Goal: Information Seeking & Learning: Learn about a topic

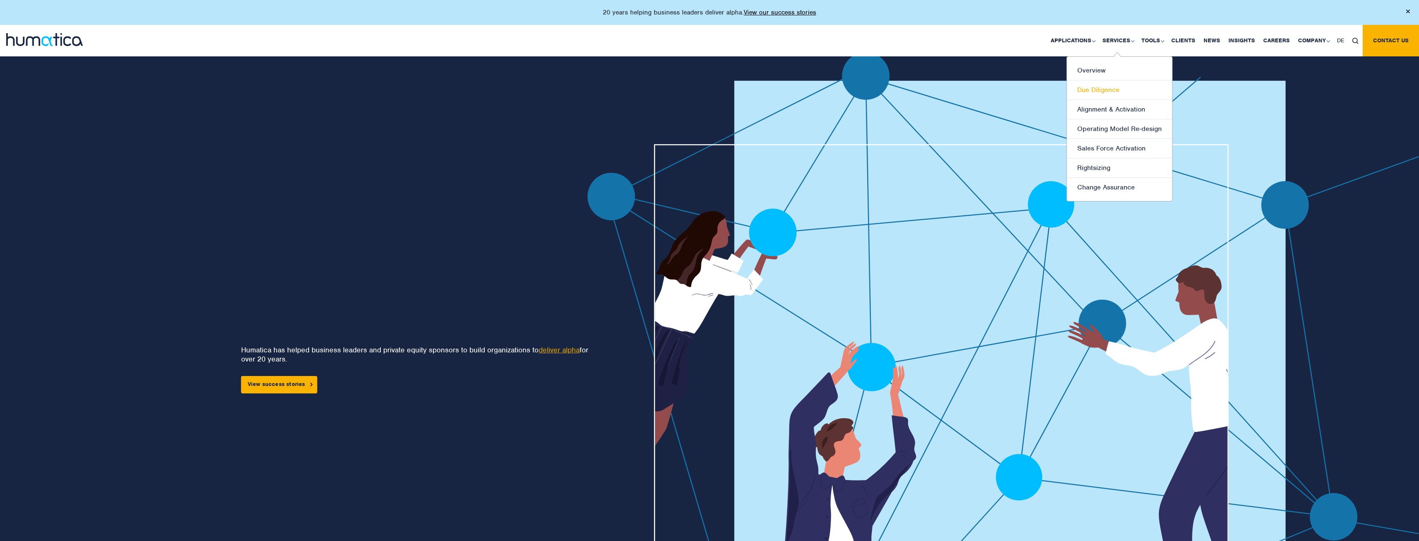
click at [1104, 87] on link "Due Diligence" at bounding box center [1119, 89] width 105 height 19
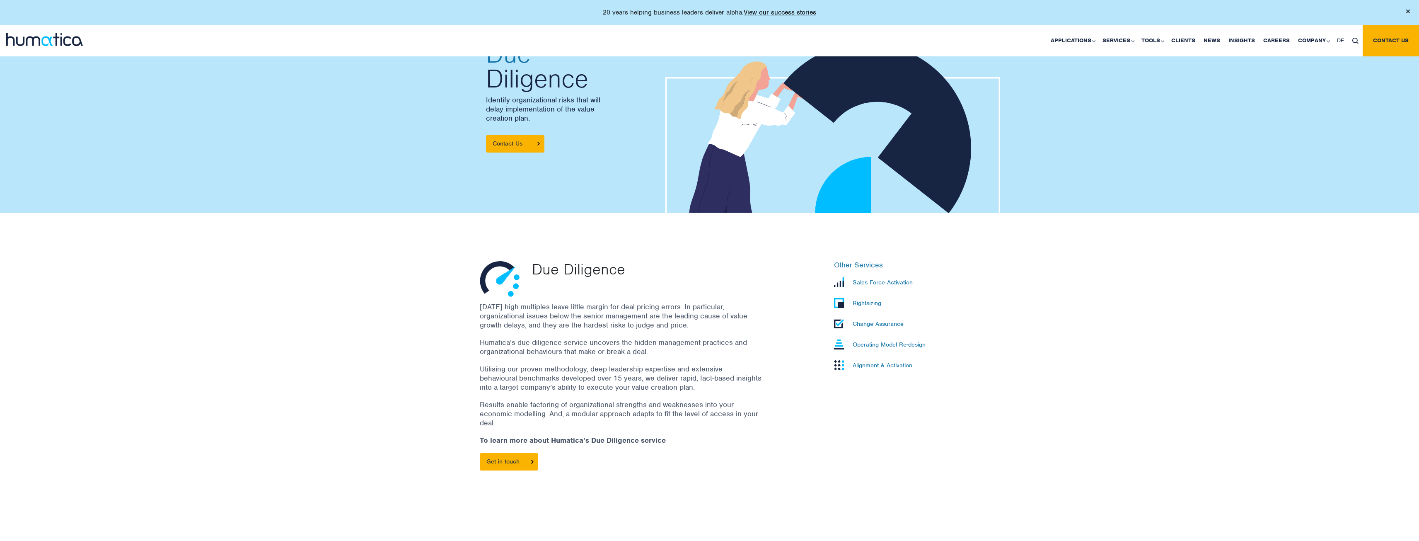
scroll to position [83, 0]
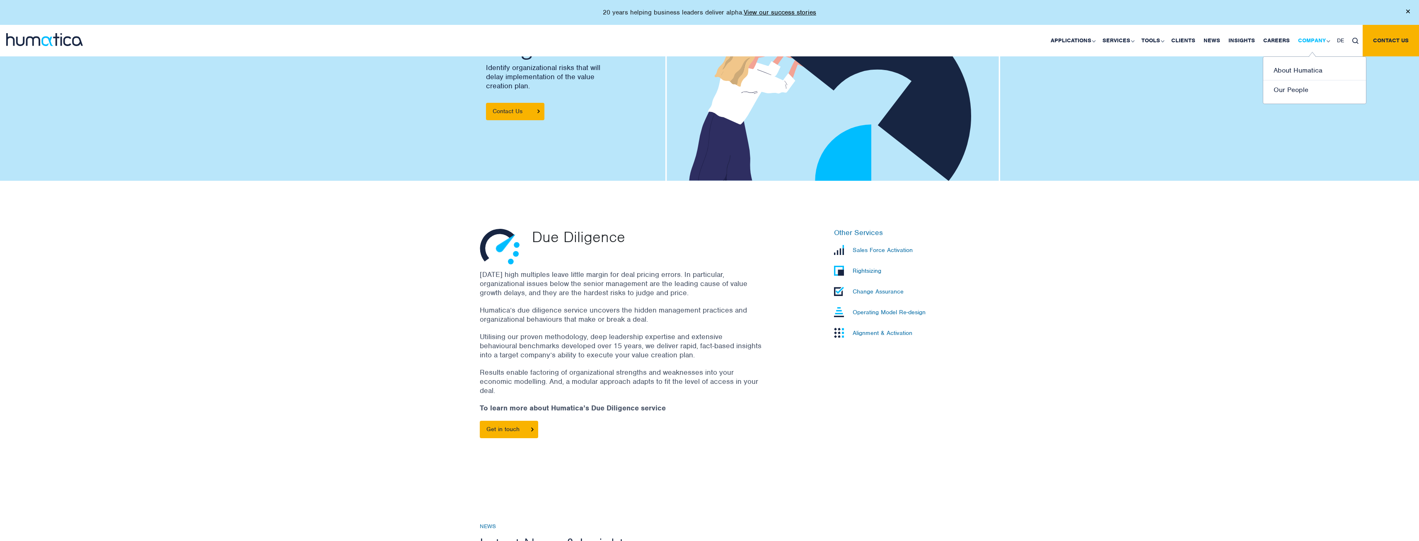
click at [1311, 42] on link "Company" at bounding box center [1313, 40] width 39 height 31
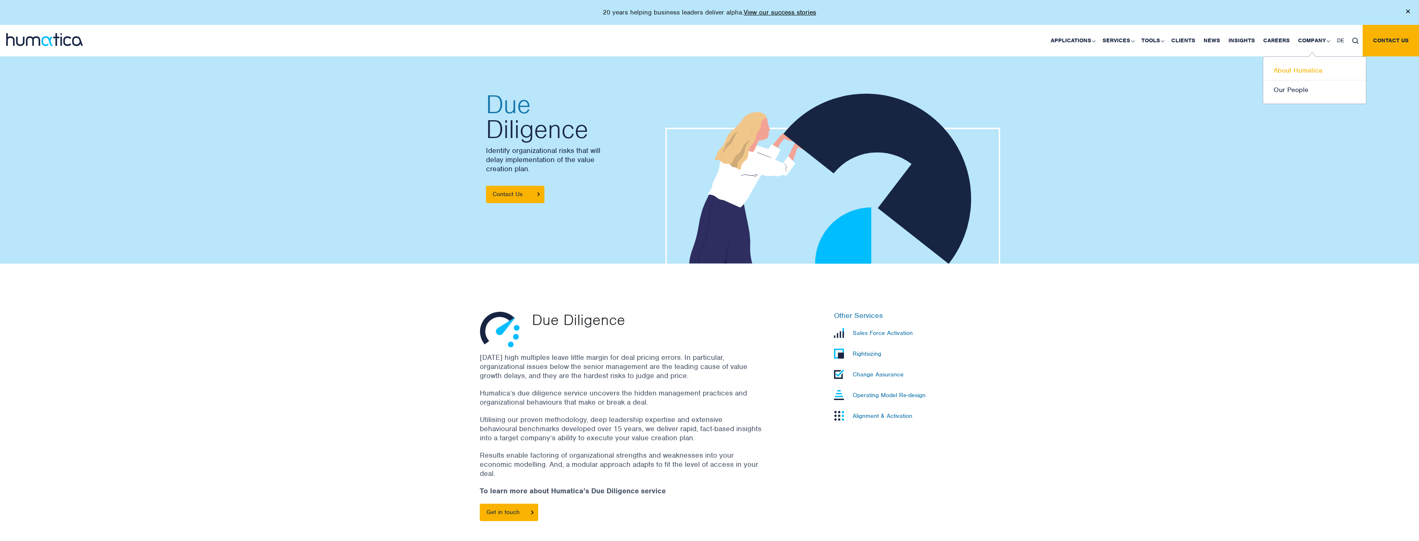
click at [1302, 73] on link "About Humatica" at bounding box center [1314, 70] width 103 height 19
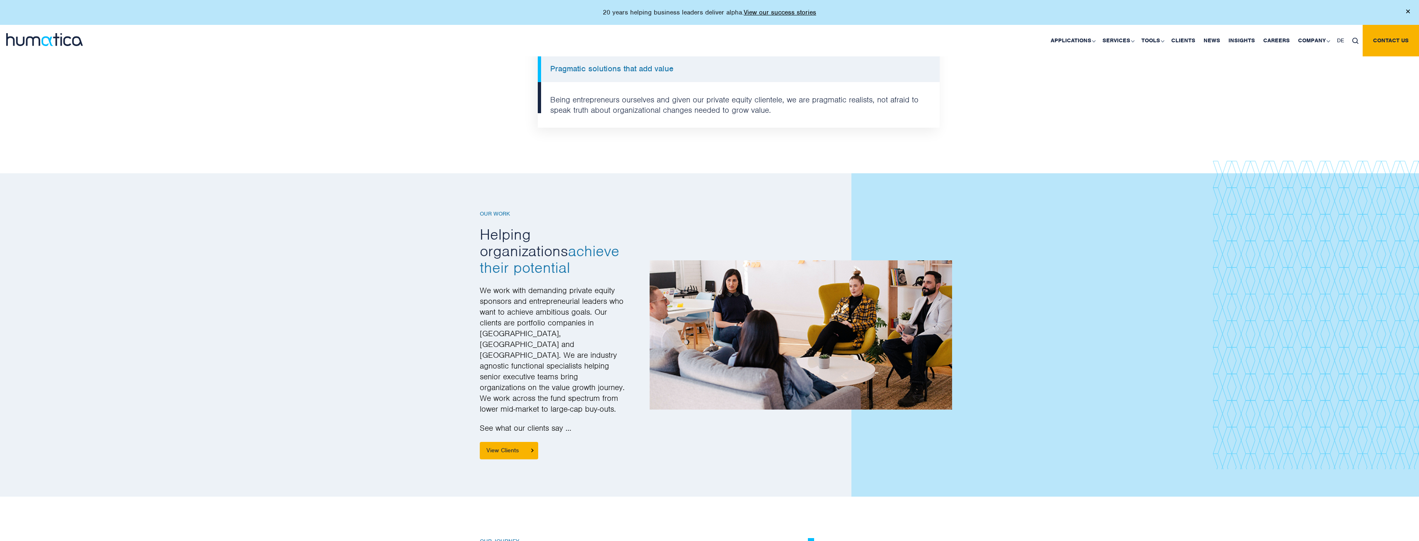
scroll to position [912, 0]
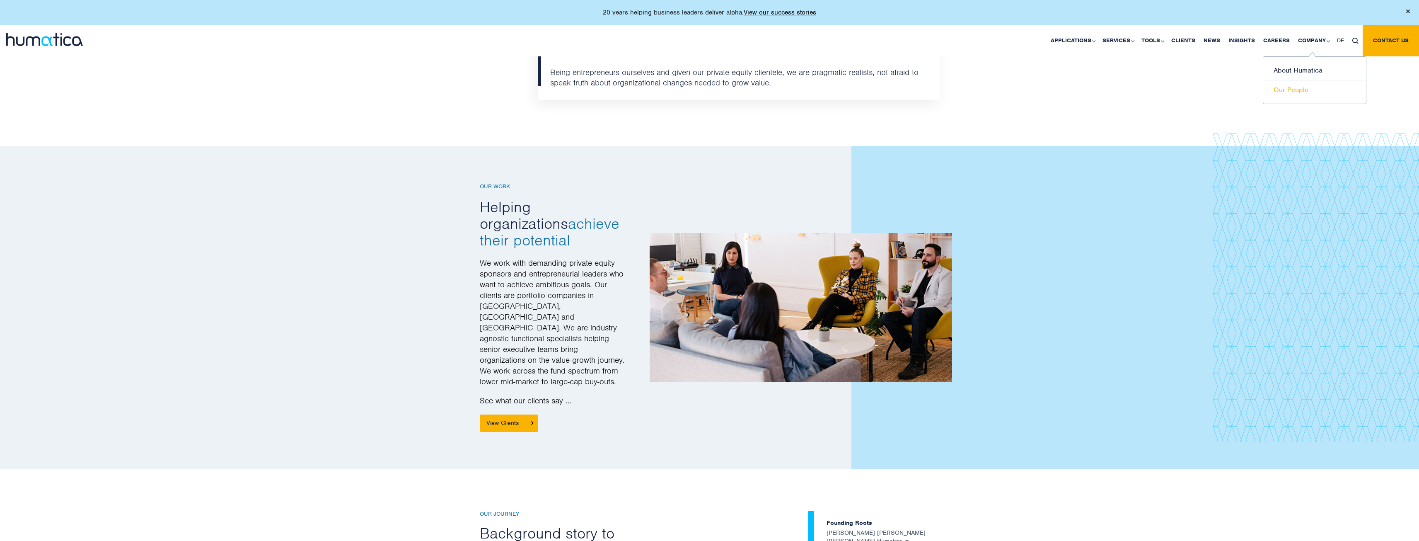
click at [1289, 93] on link "Our People" at bounding box center [1314, 89] width 103 height 19
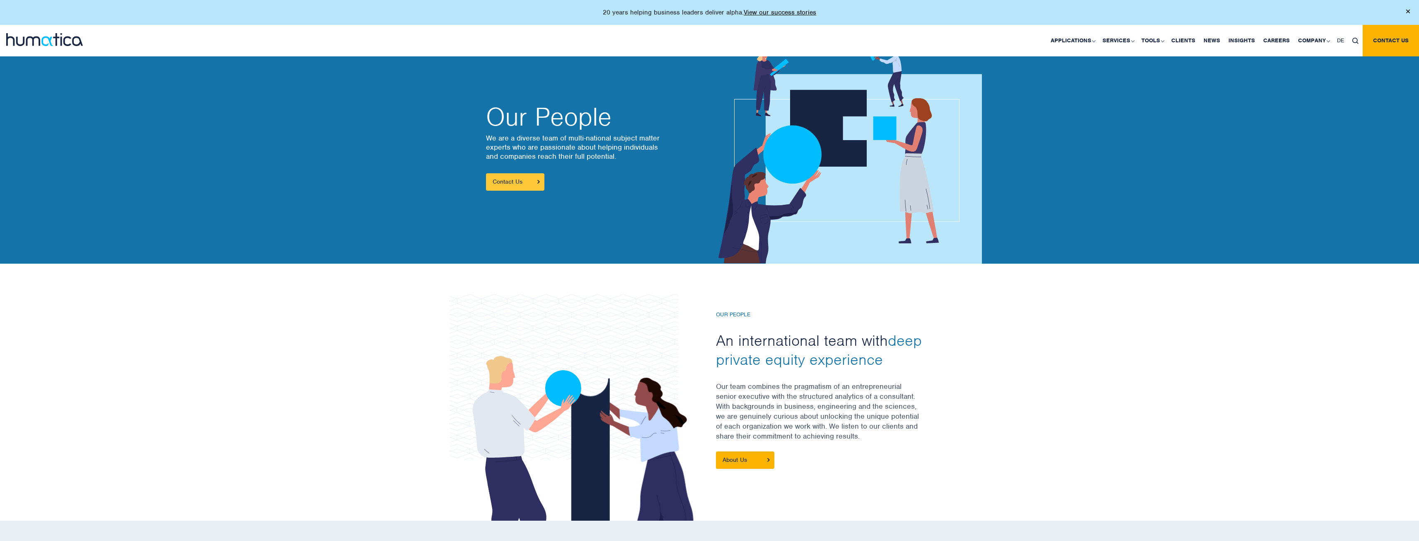
click at [508, 179] on link "Contact Us" at bounding box center [515, 181] width 58 height 17
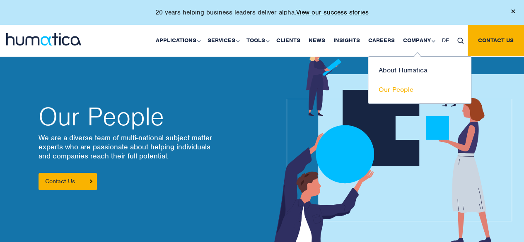
click at [404, 92] on link "Our People" at bounding box center [419, 89] width 103 height 19
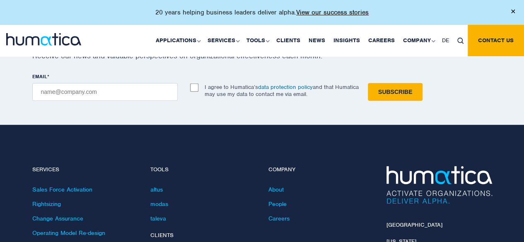
scroll to position [1119, 0]
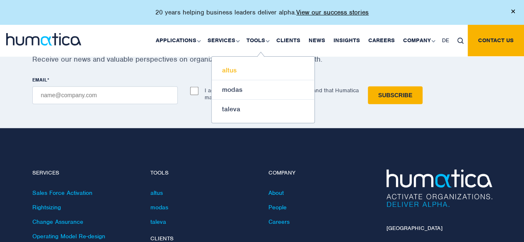
click at [243, 73] on link "altus" at bounding box center [263, 70] width 103 height 19
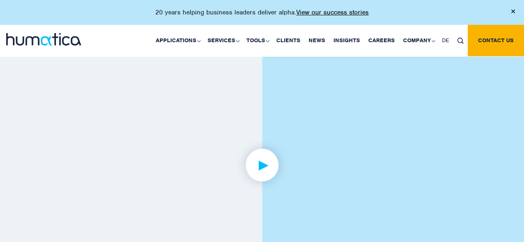
scroll to position [580, 0]
click at [277, 171] on img at bounding box center [262, 174] width 64 height 64
click at [264, 129] on img at bounding box center [262, 133] width 64 height 64
